Goal: Task Accomplishment & Management: Use online tool/utility

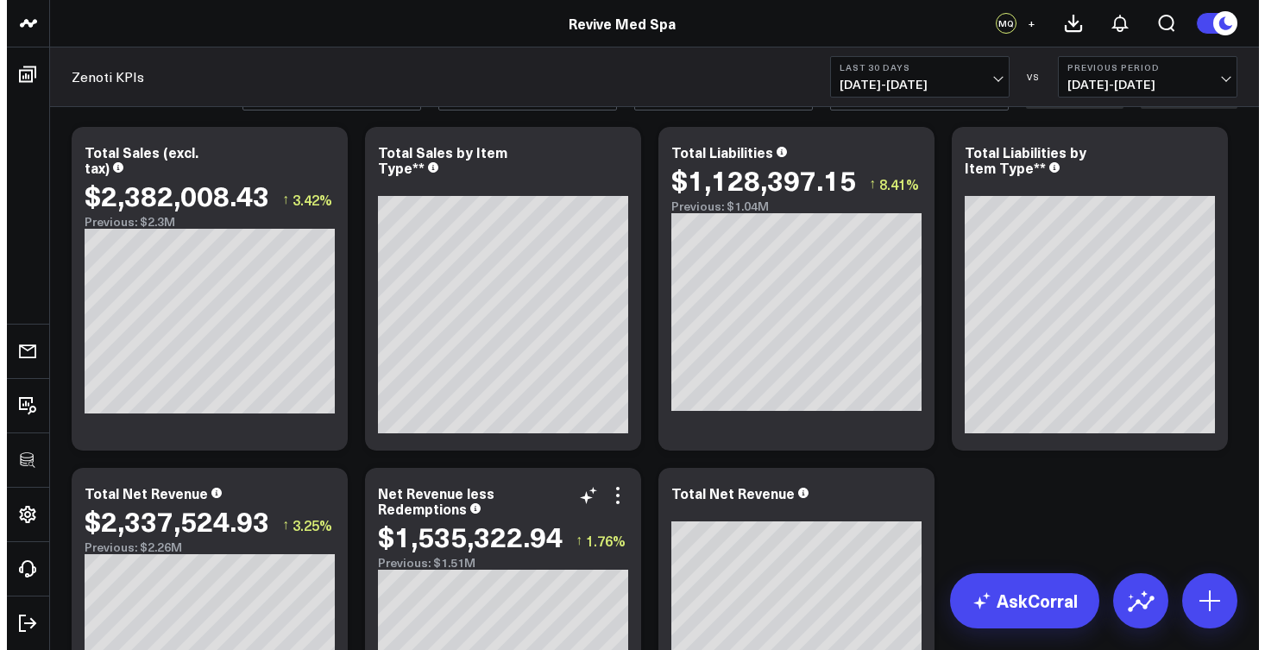
scroll to position [138, 0]
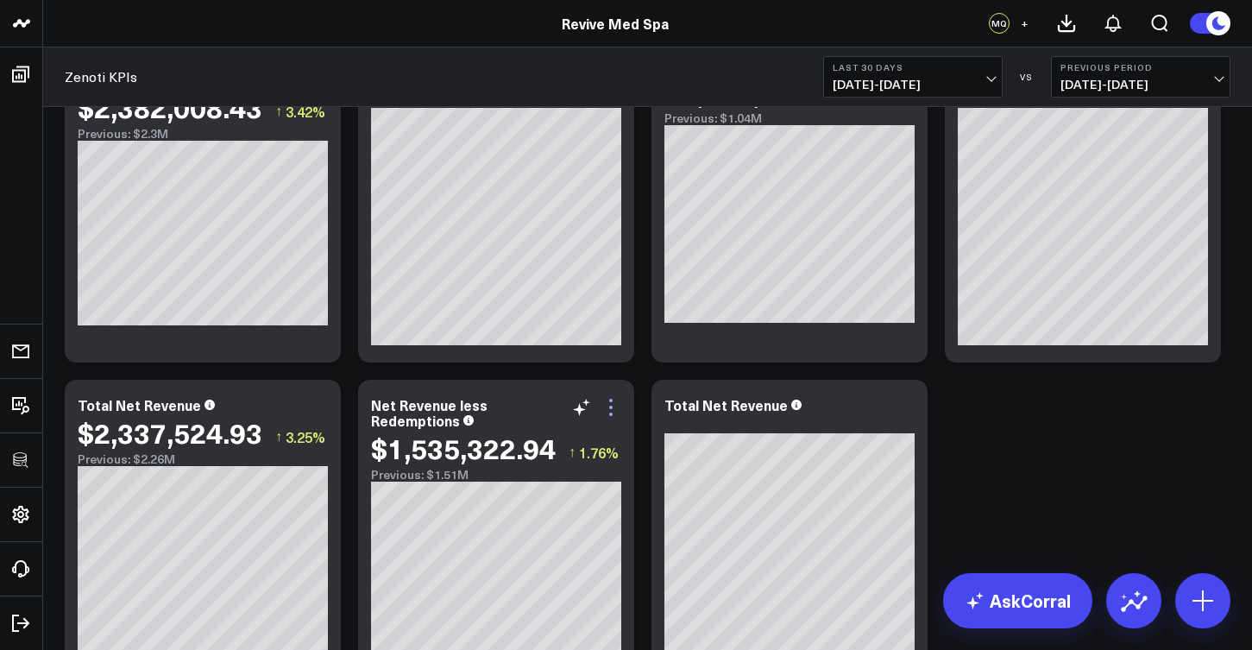
click at [611, 407] on icon at bounding box center [610, 407] width 3 height 3
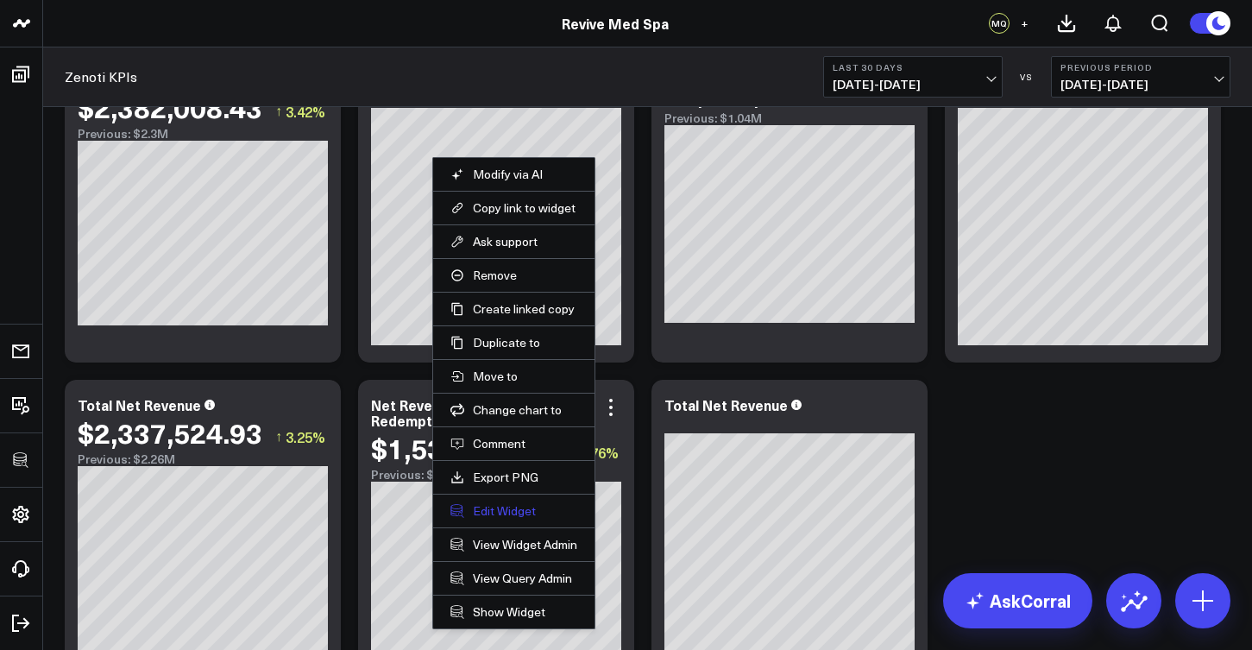
click at [521, 517] on button "Edit Widget" at bounding box center [513, 511] width 127 height 16
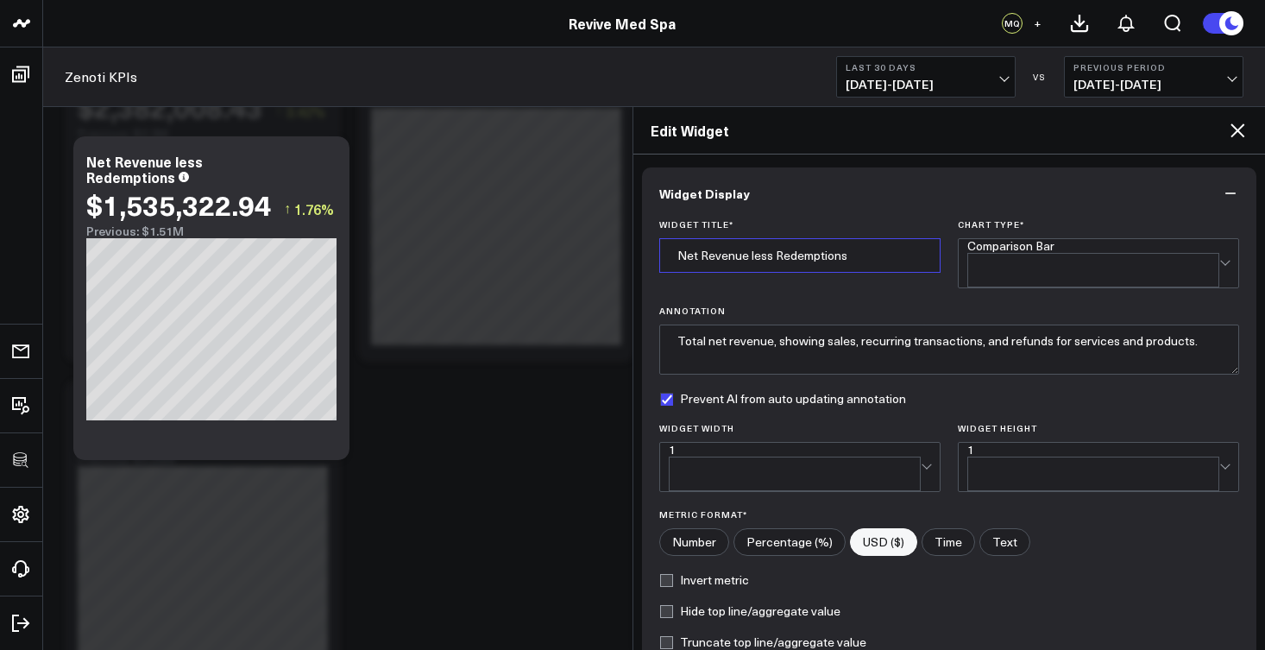
drag, startPoint x: 865, startPoint y: 249, endPoint x: 667, endPoint y: 254, distance: 198.5
click at [667, 254] on input "Net Revenue less Redemptions" at bounding box center [799, 255] width 281 height 35
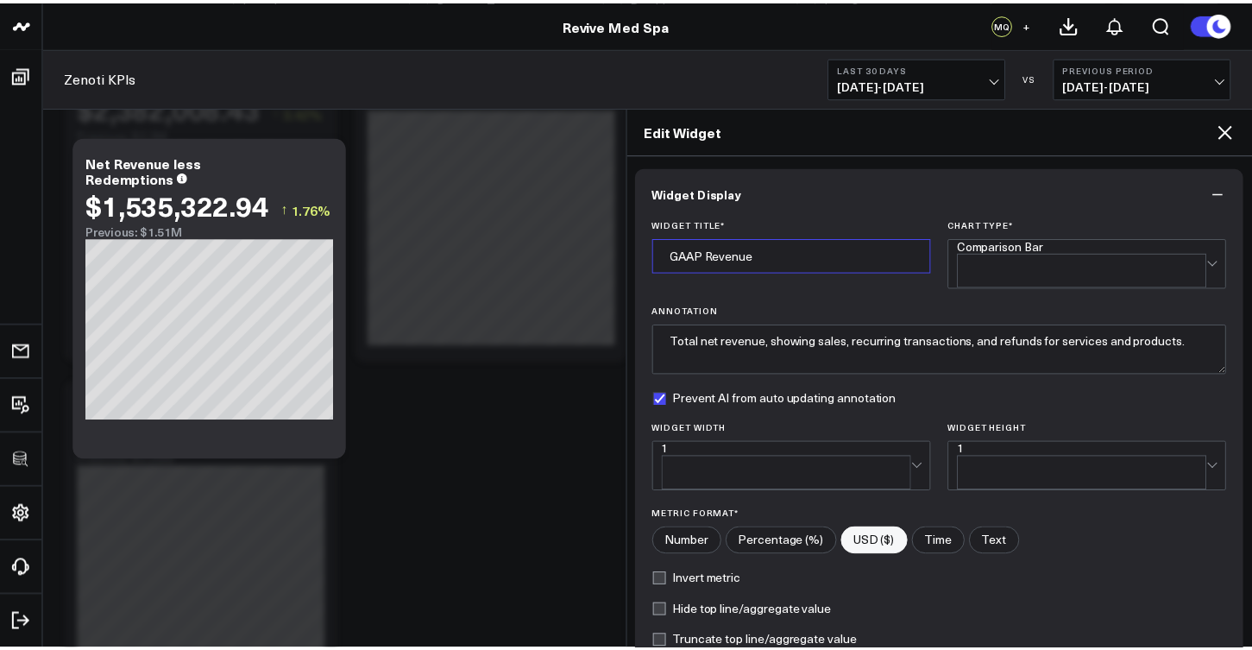
scroll to position [7, 0]
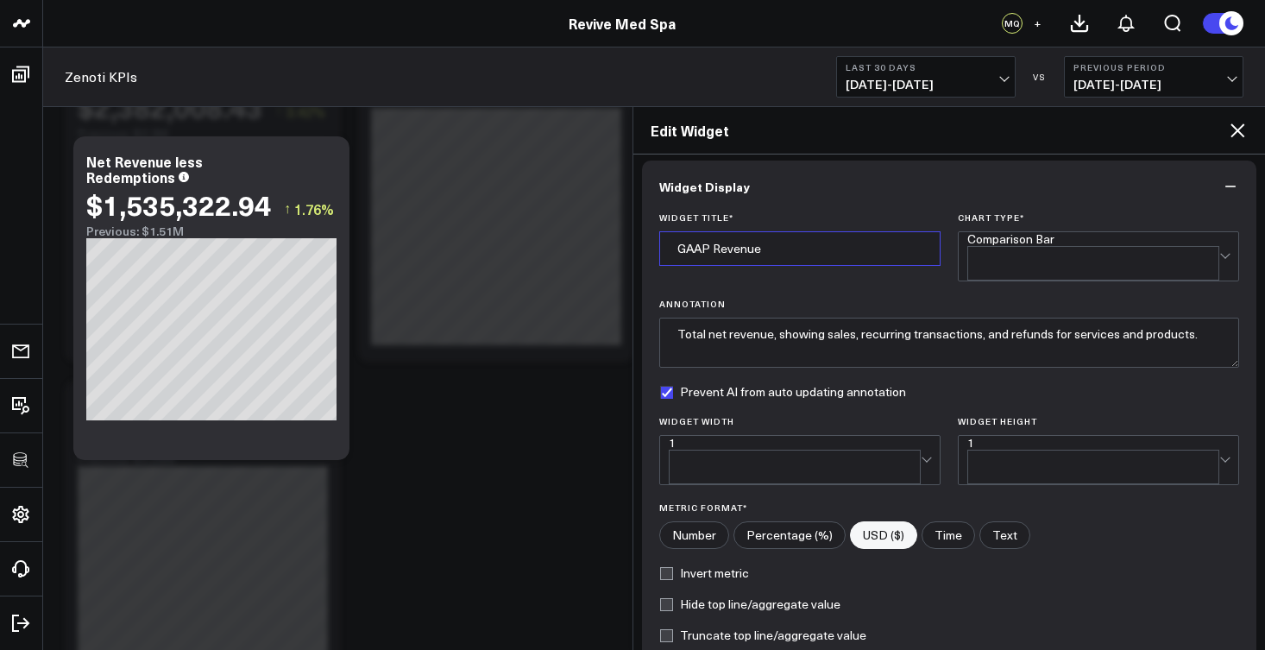
type input "GAAP Revenue"
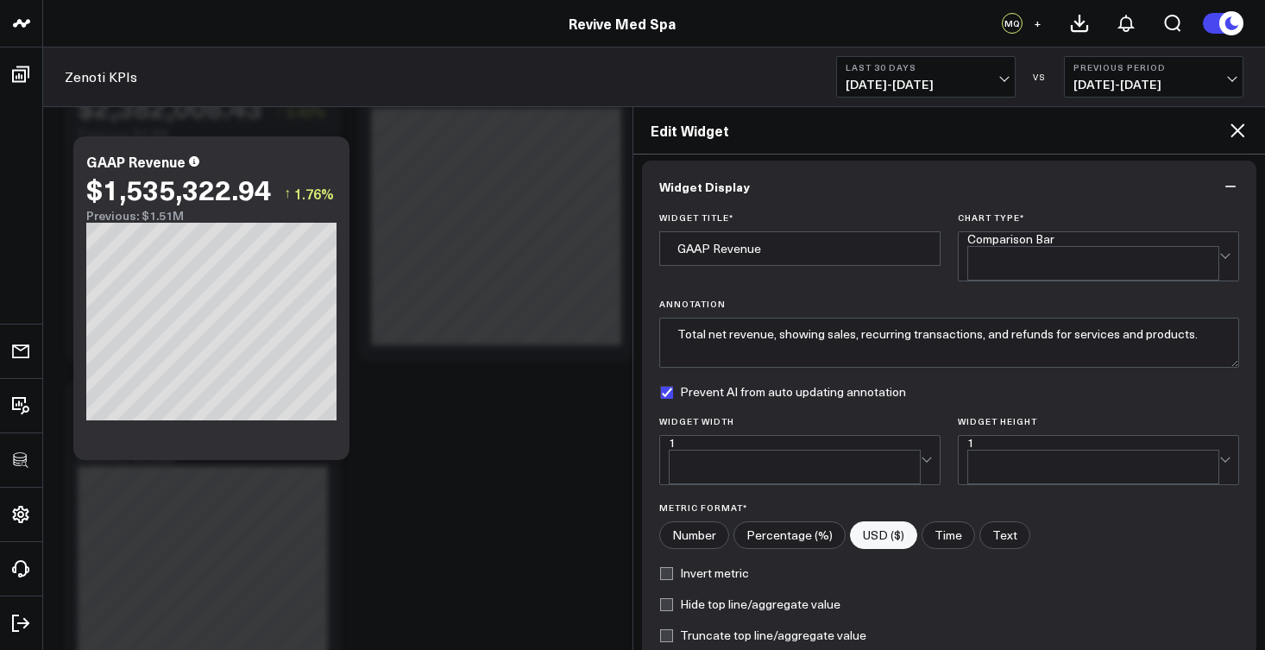
click at [1243, 136] on icon at bounding box center [1237, 130] width 14 height 14
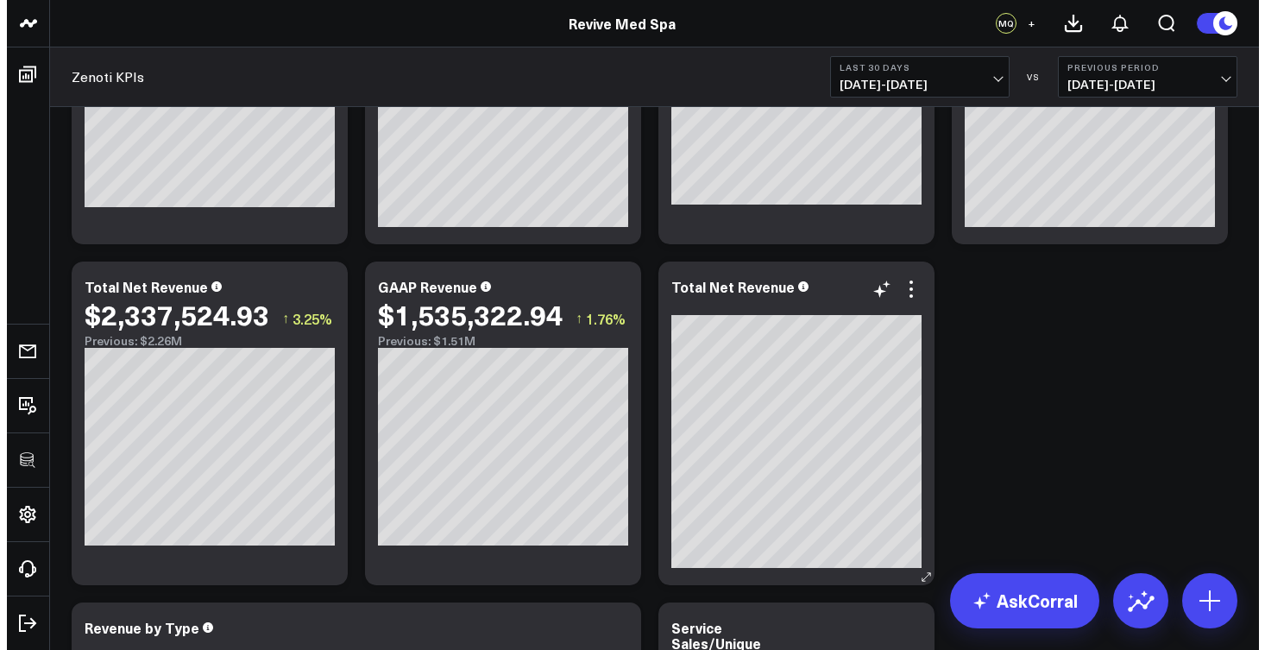
scroll to position [276, 0]
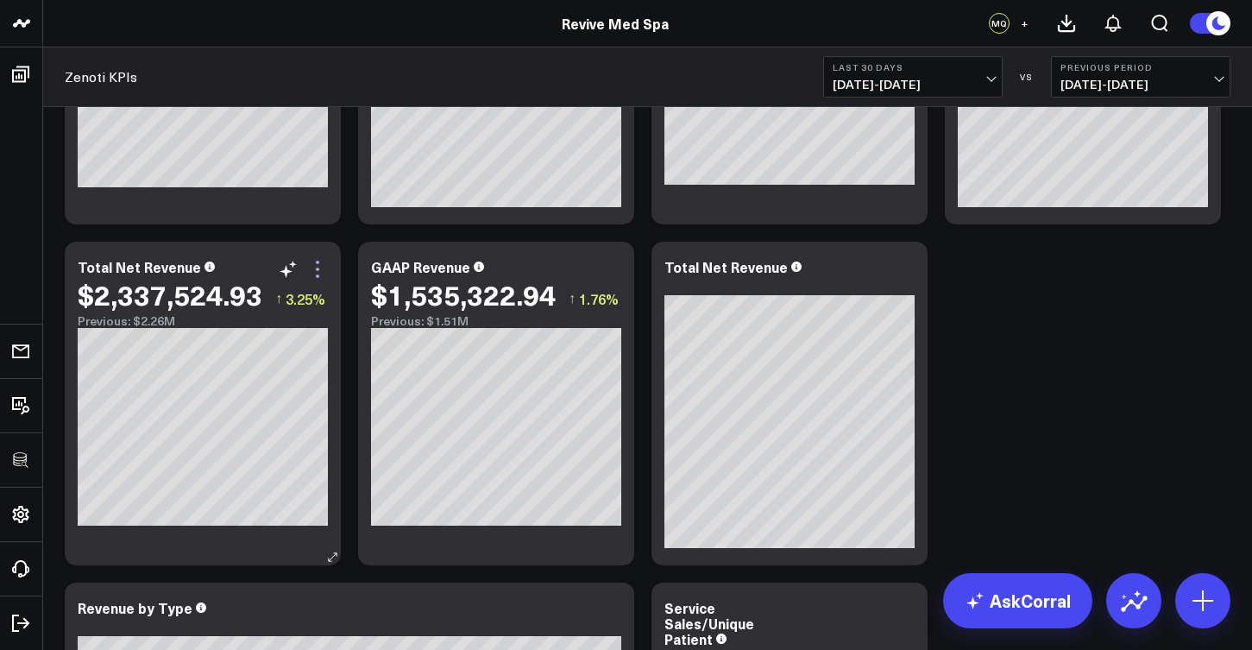
click at [321, 274] on icon at bounding box center [317, 269] width 21 height 21
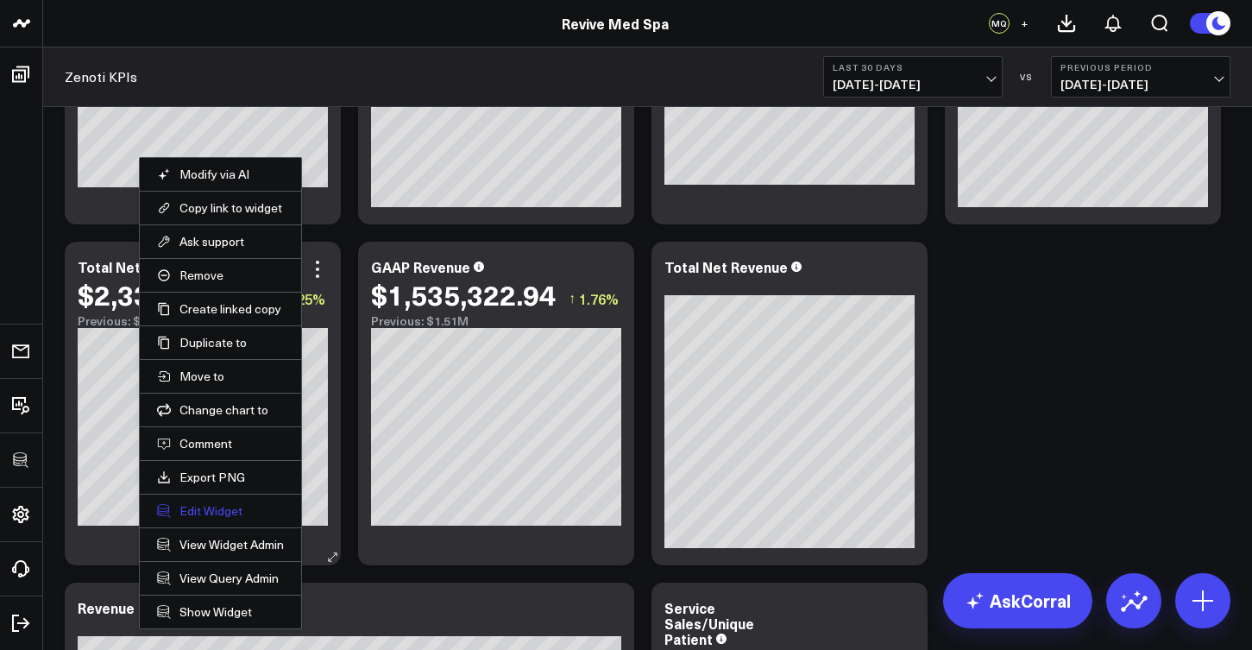
click at [203, 510] on button "Edit Widget" at bounding box center [220, 511] width 127 height 16
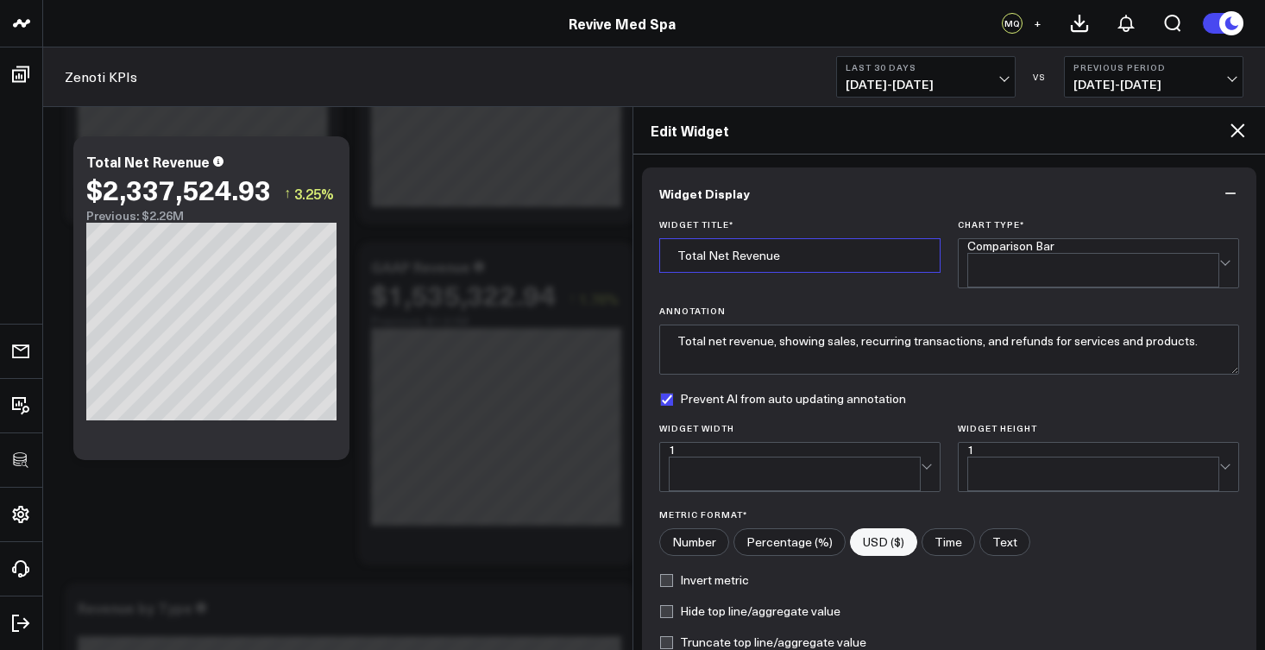
drag, startPoint x: 800, startPoint y: 264, endPoint x: 647, endPoint y: 250, distance: 153.4
click at [647, 250] on div "Widget Title * Total Net Revenue Chart Type * Comparison Bar Annotation Total n…" at bounding box center [949, 468] width 615 height 499
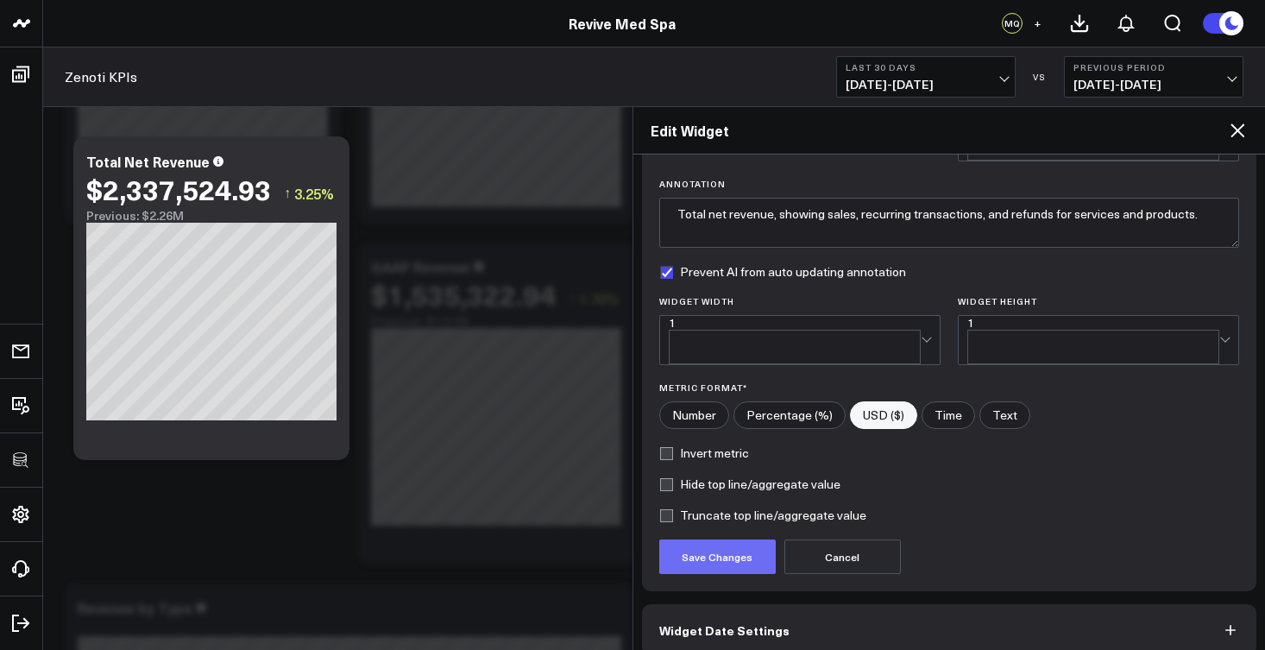
type input "GAAP Revenue"
click at [737, 539] on button "Save Changes" at bounding box center [717, 556] width 116 height 35
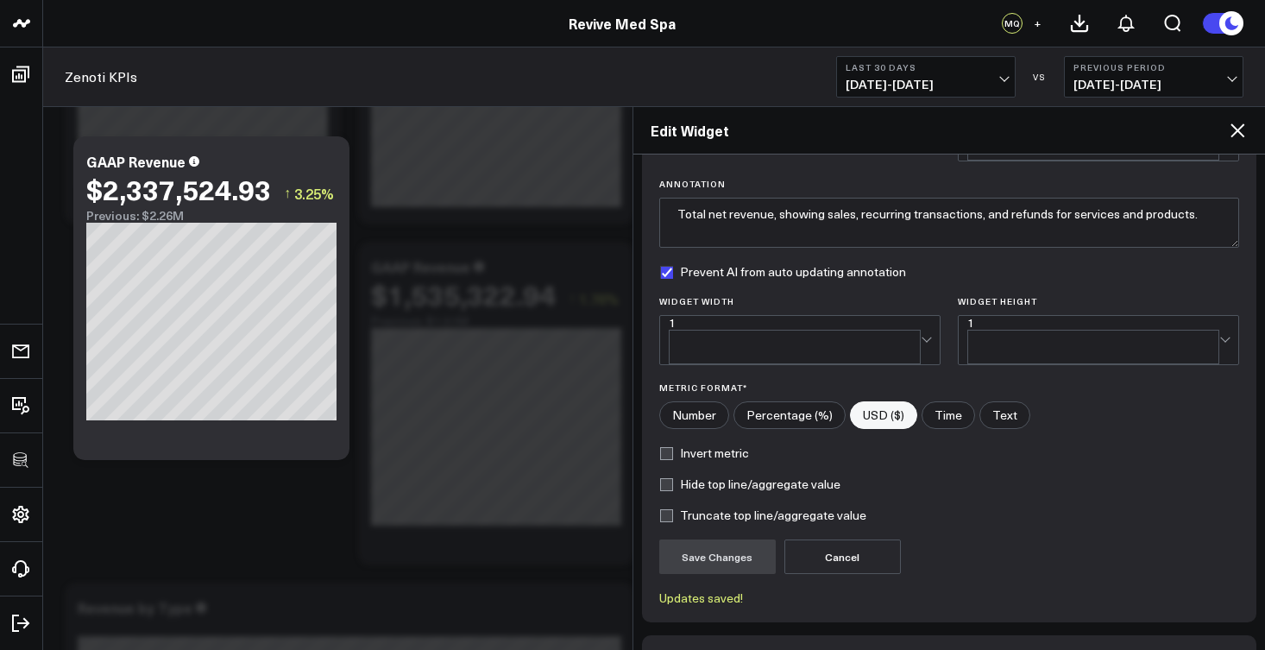
click at [1238, 135] on icon at bounding box center [1237, 130] width 21 height 21
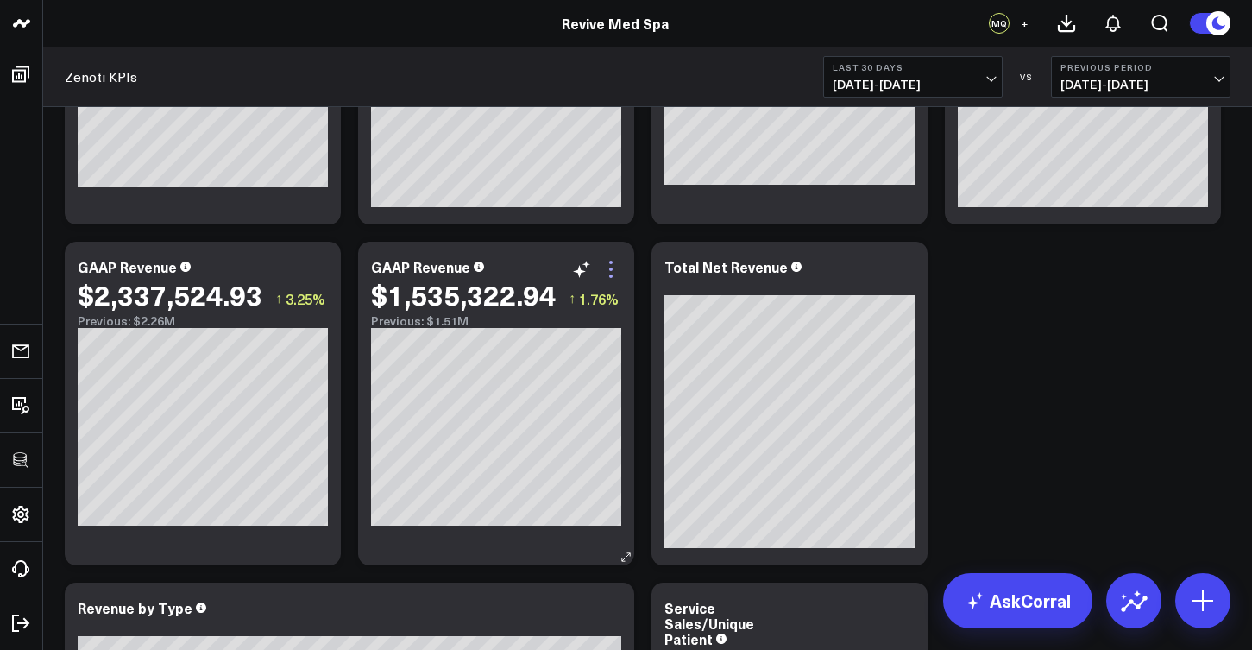
click at [616, 276] on icon at bounding box center [611, 269] width 21 height 21
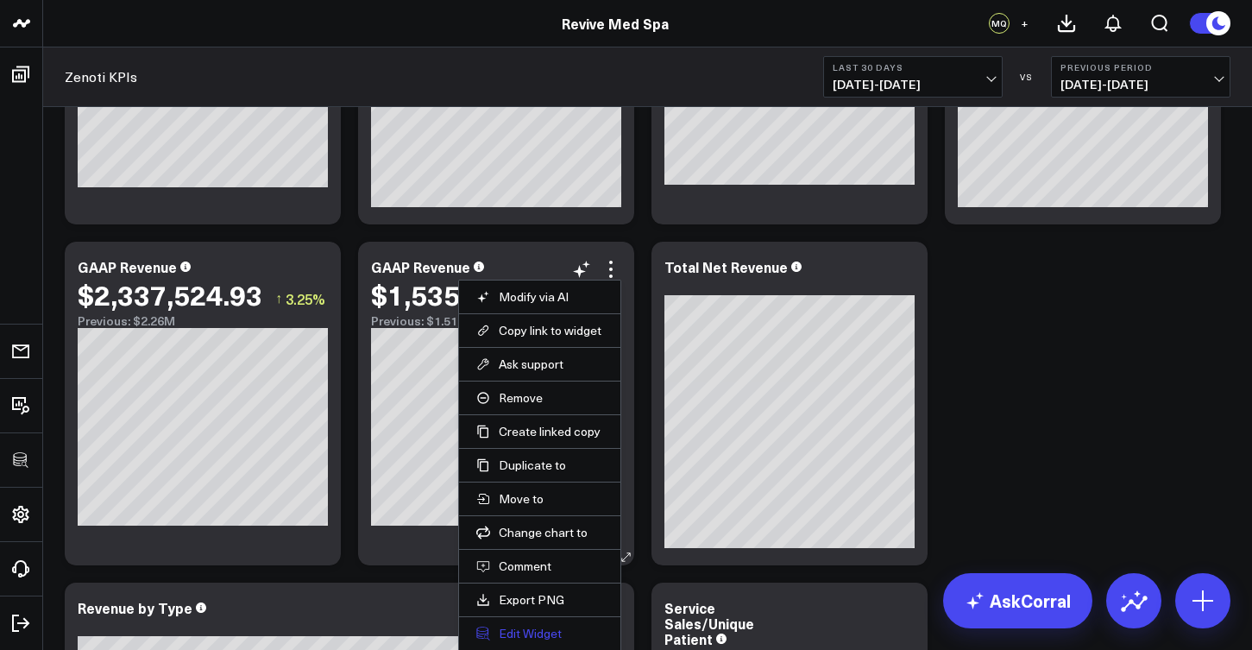
click at [537, 629] on button "Edit Widget" at bounding box center [539, 634] width 127 height 16
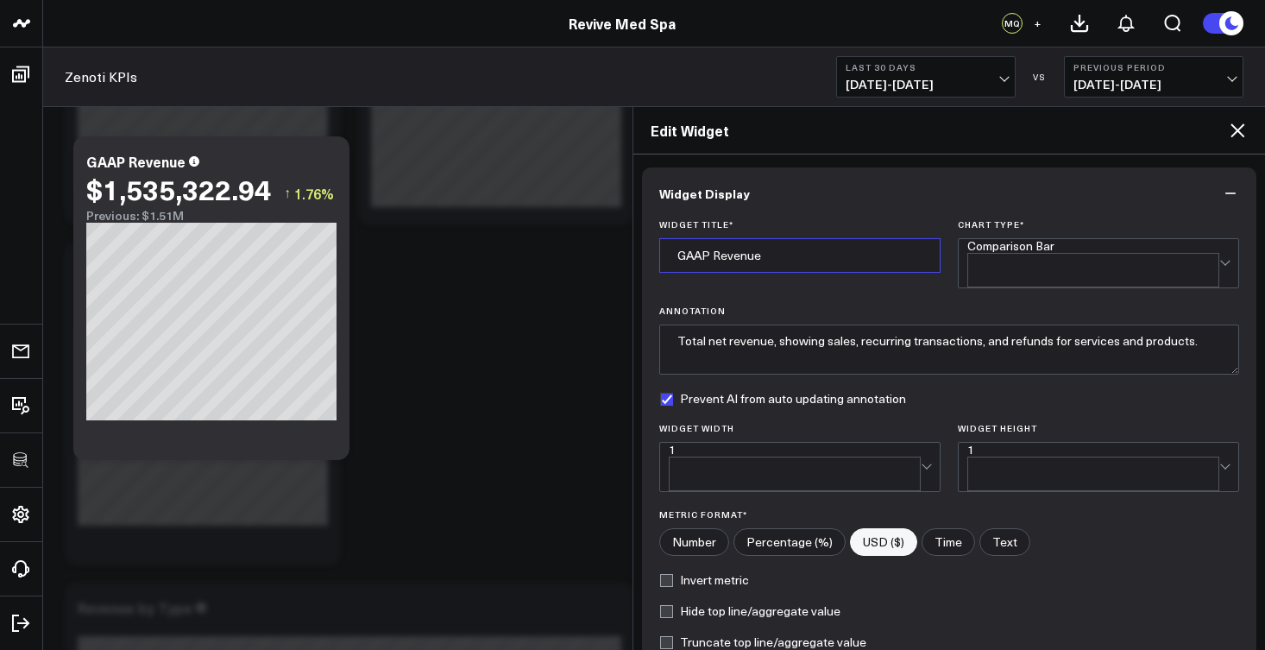
drag, startPoint x: 779, startPoint y: 249, endPoint x: 642, endPoint y: 250, distance: 137.2
click at [642, 250] on div "Widget Title * GAAP Revenue Chart Type * Comparison Bar Annotation Total net re…" at bounding box center [949, 468] width 615 height 499
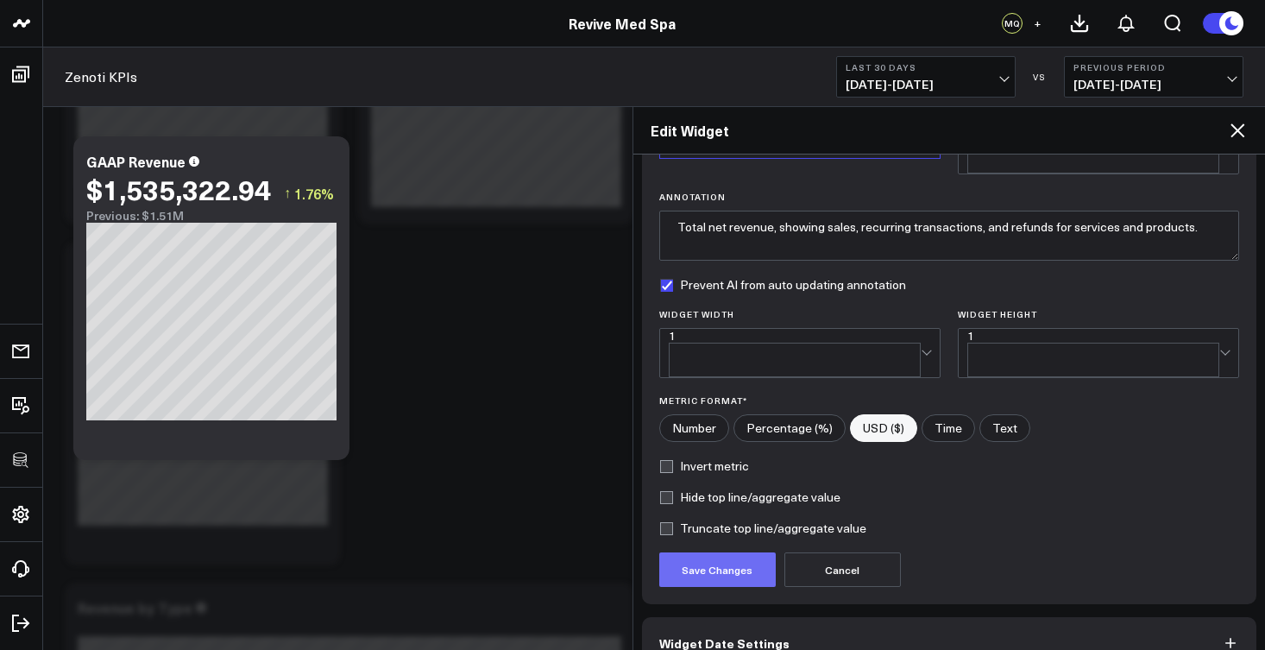
type input "Cash Revenue"
click at [735, 552] on button "Save Changes" at bounding box center [717, 569] width 116 height 35
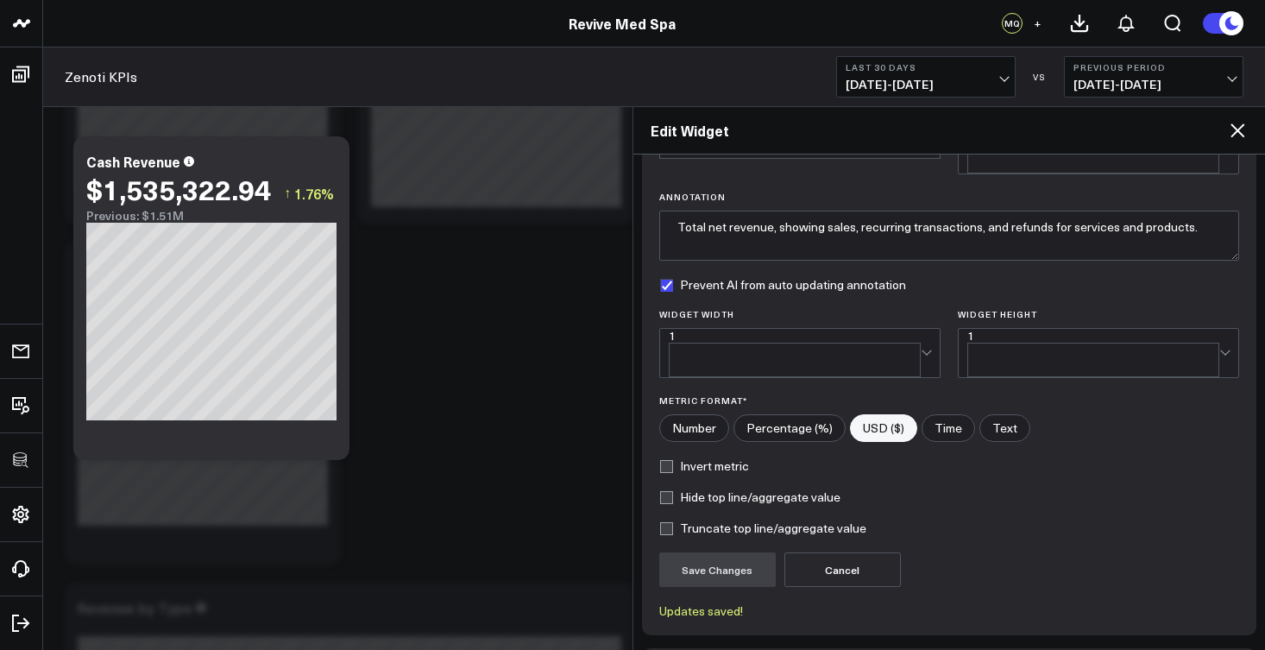
click at [1248, 133] on div "Edit Widget" at bounding box center [949, 130] width 633 height 47
click at [1242, 134] on icon at bounding box center [1237, 130] width 14 height 14
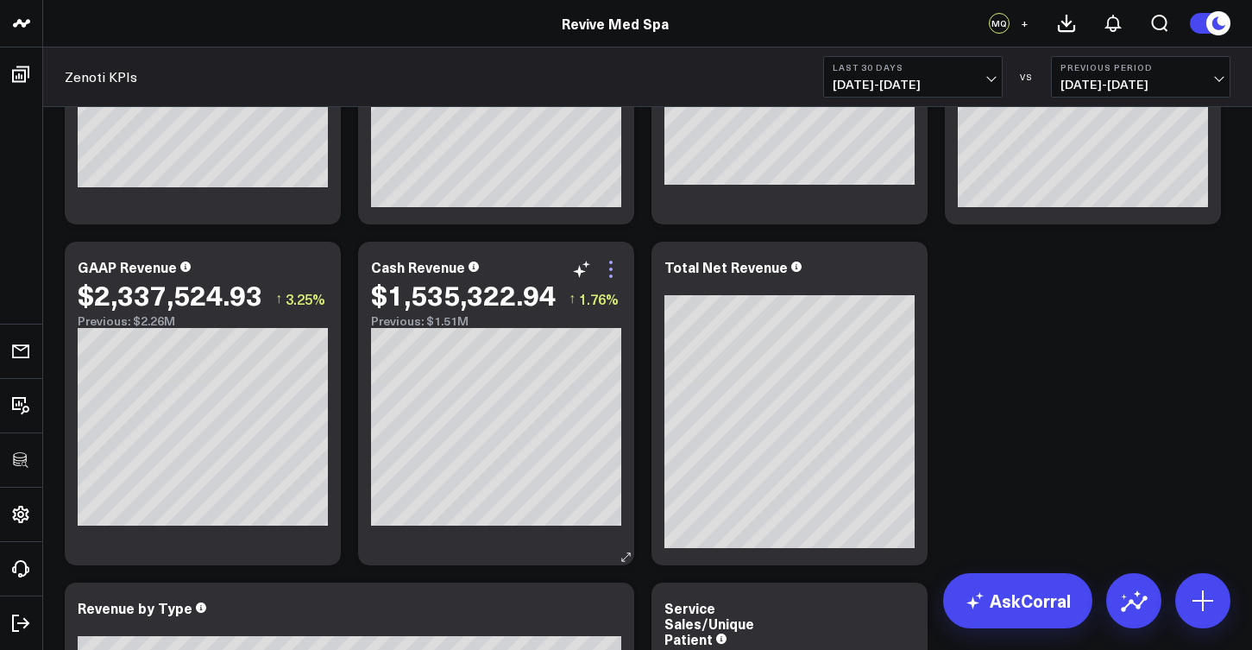
click at [609, 269] on icon at bounding box center [610, 268] width 3 height 3
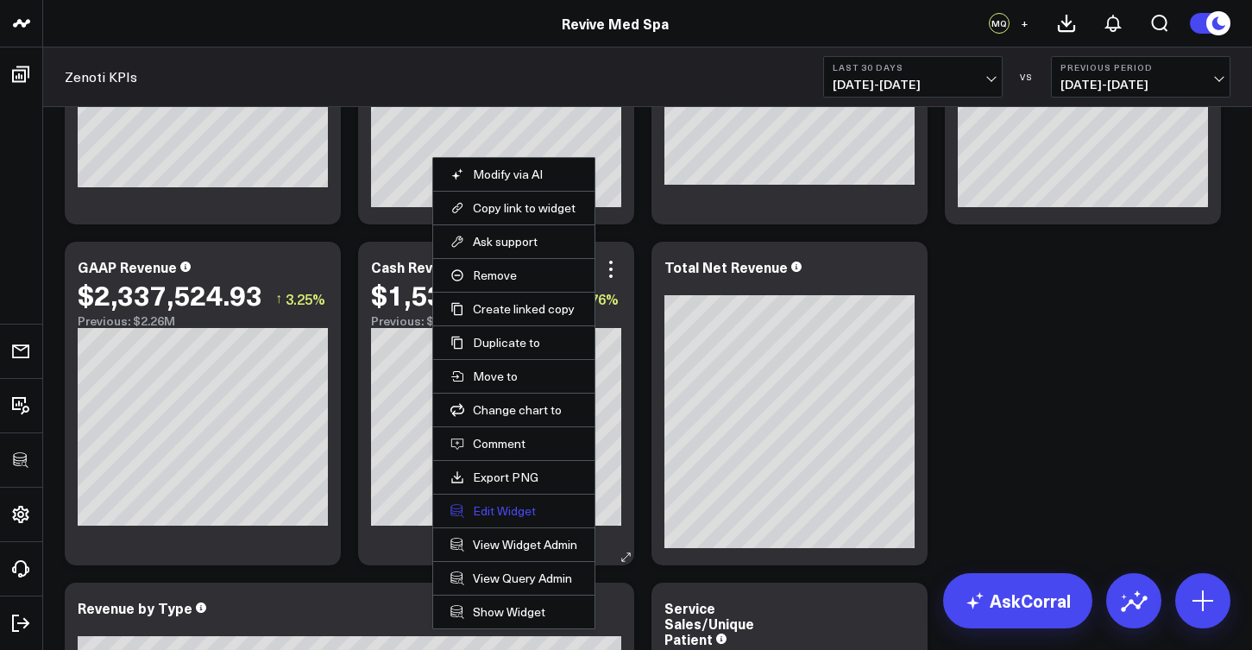
click at [499, 517] on button "Edit Widget" at bounding box center [513, 511] width 127 height 16
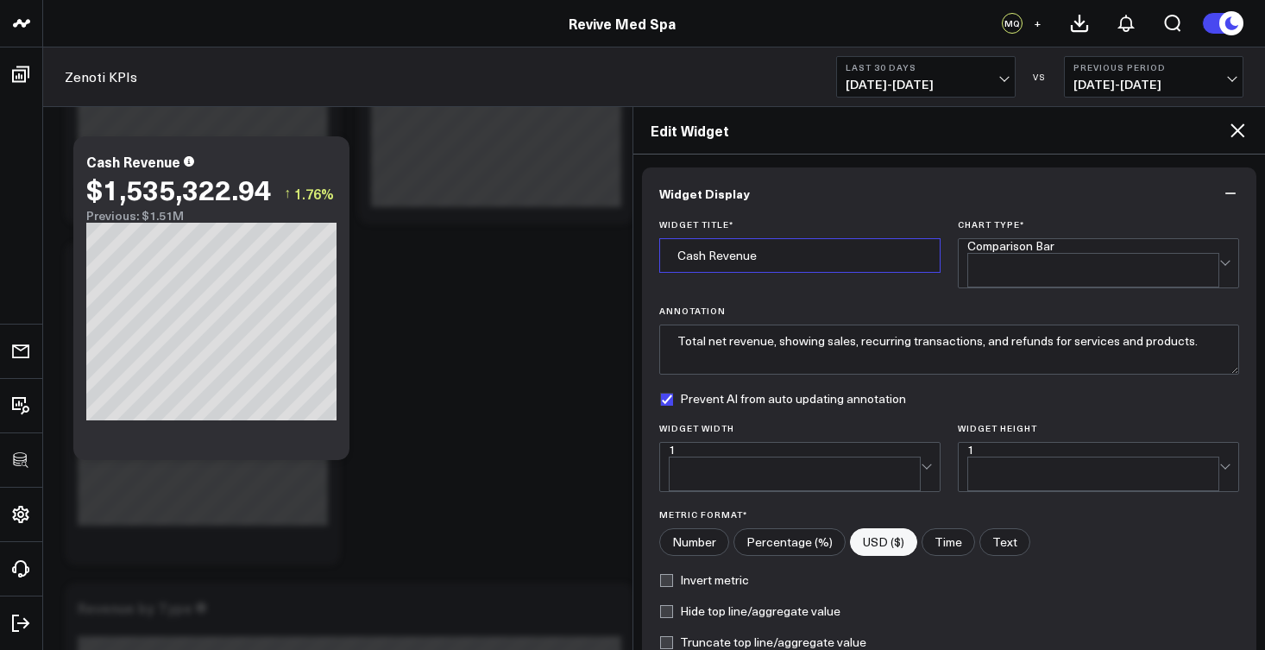
click at [794, 241] on input "Cash Revenue" at bounding box center [799, 255] width 281 height 35
click at [790, 250] on input "Cash Revenue" at bounding box center [799, 255] width 281 height 35
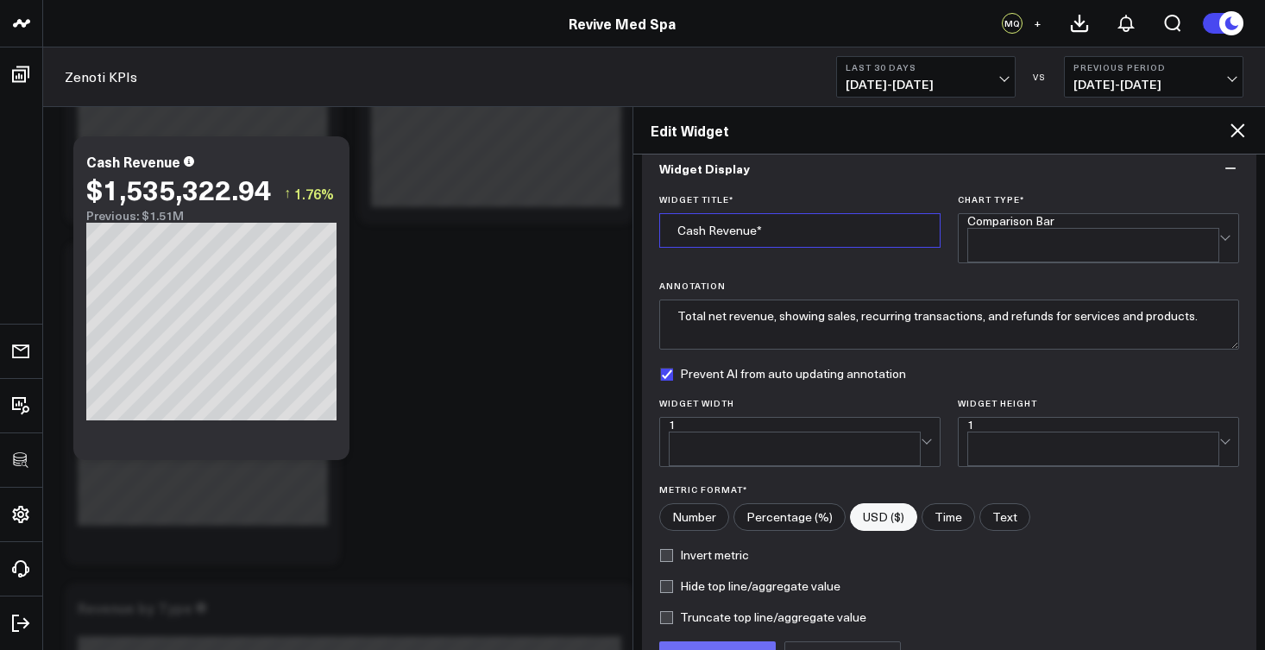
type input "Cash Revenue*"
click at [739, 641] on button "Save Changes" at bounding box center [717, 658] width 116 height 35
click at [1243, 134] on icon at bounding box center [1237, 130] width 21 height 21
